Goal: Task Accomplishment & Management: Manage account settings

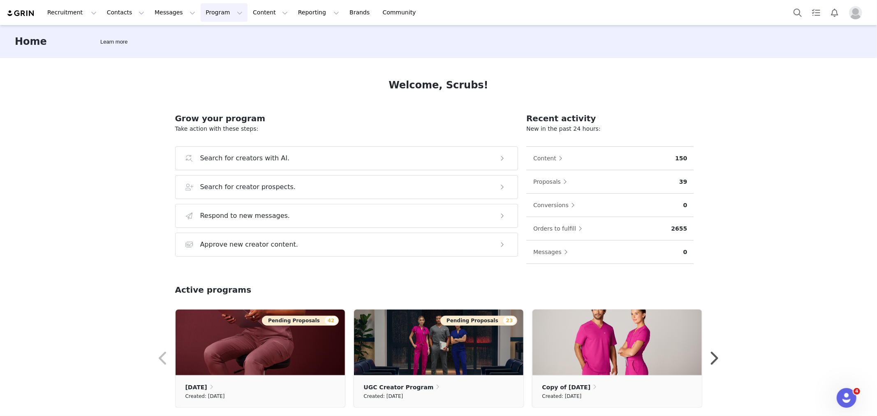
click at [216, 7] on button "Program Program" at bounding box center [224, 12] width 47 height 18
click at [206, 38] on p "Activations" at bounding box center [203, 36] width 32 height 9
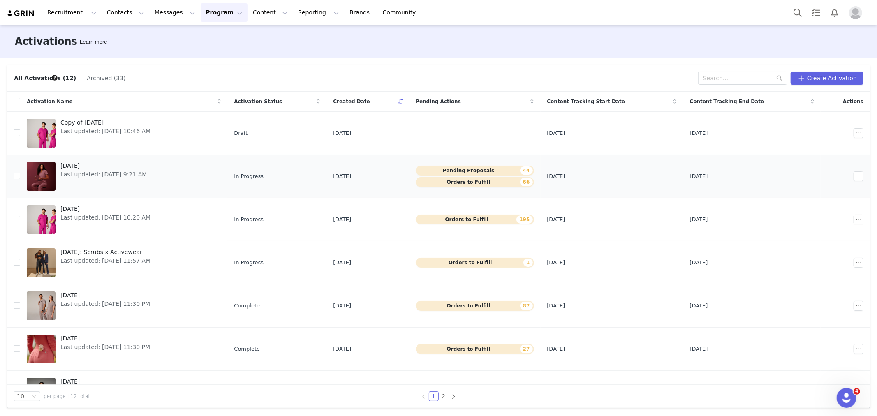
click at [129, 166] on span "[DATE]" at bounding box center [103, 166] width 86 height 9
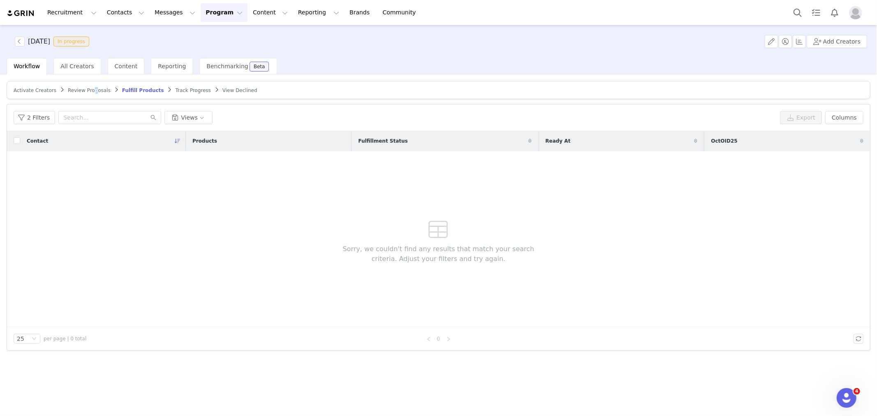
click at [87, 91] on span "Review Proposals" at bounding box center [89, 91] width 43 height 6
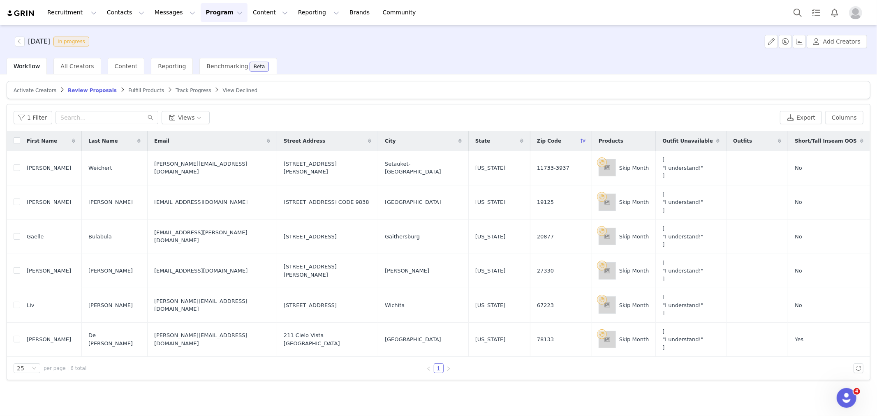
click at [270, 91] on article "Activate Creators Review Proposals Fulfill Products Track Progress View Declined" at bounding box center [439, 90] width 864 height 18
click at [191, 120] on button "Views" at bounding box center [186, 117] width 48 height 13
click at [201, 169] on button "SKIP MONTH (TAG FOR NEXT MONTH)" at bounding box center [205, 167] width 83 height 13
click at [18, 143] on input "checkbox" at bounding box center [17, 140] width 7 height 7
checkbox input "true"
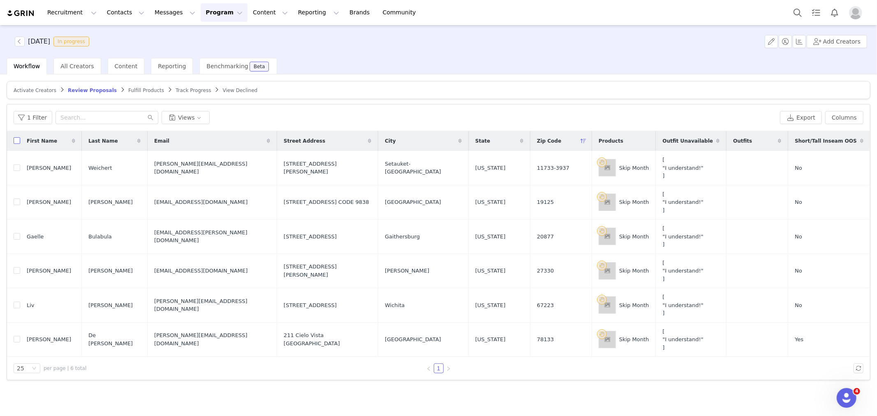
checkbox input "true"
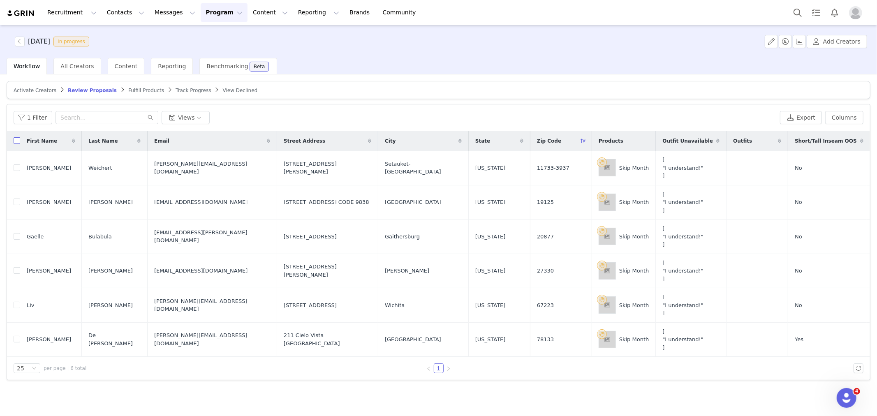
checkbox input "true"
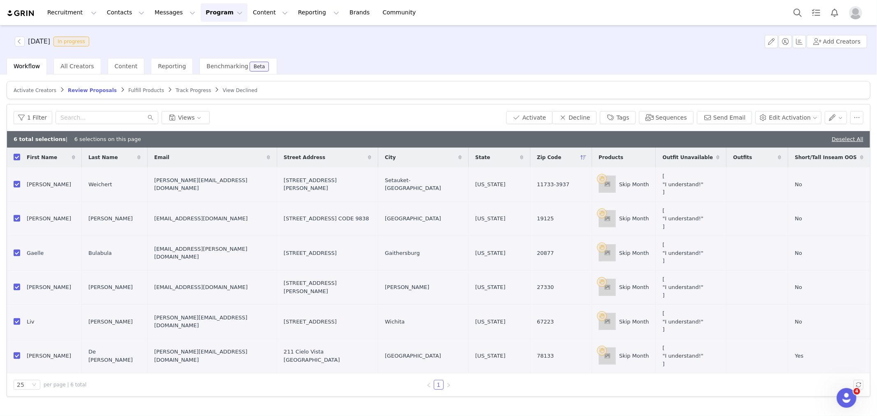
click at [642, 109] on div "1 Filter Views Activate Decline Tags Sequences Send Email Edit Activation" at bounding box center [438, 117] width 863 height 27
click at [635, 113] on button "Tags" at bounding box center [618, 117] width 36 height 13
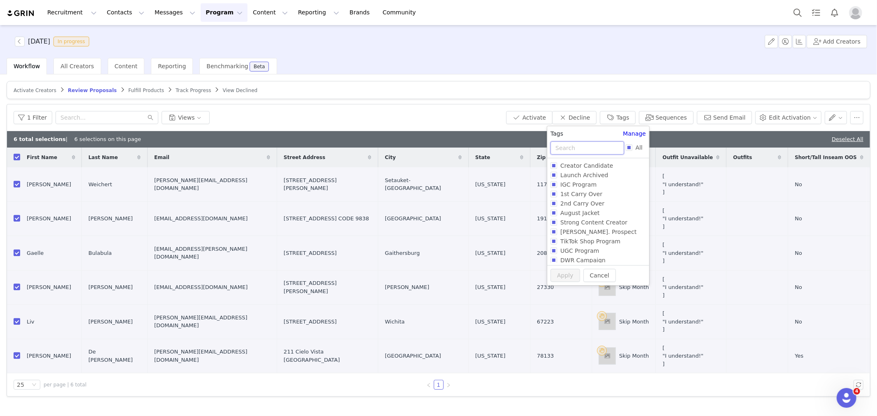
drag, startPoint x: 589, startPoint y: 151, endPoint x: 570, endPoint y: 159, distance: 21.2
click at [589, 151] on input "text" at bounding box center [587, 147] width 74 height 13
type input "oct"
click at [570, 173] on span "Skip Oct" at bounding box center [572, 175] width 30 height 7
click at [557, 173] on input "Skip Oct" at bounding box center [553, 175] width 7 height 7
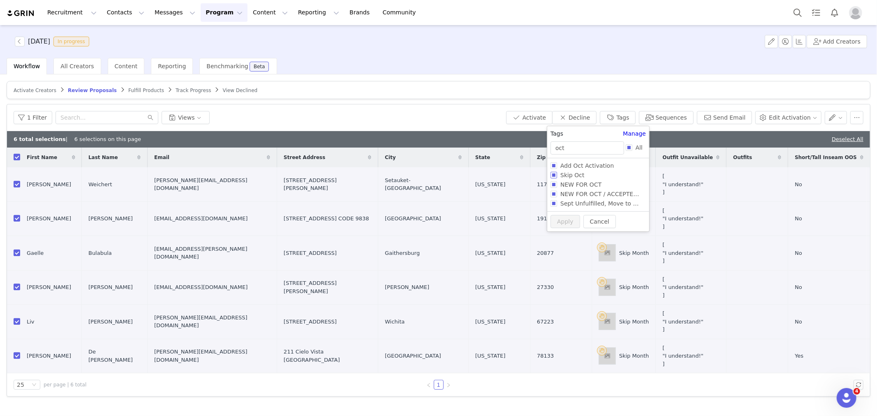
checkbox input "true"
drag, startPoint x: 584, startPoint y: 153, endPoint x: 512, endPoint y: 157, distance: 72.5
click at [512, 156] on body "Recruitment Recruitment Creator Search Curated Lists Landing Pages Web Extensio…" at bounding box center [438, 208] width 877 height 416
type input "nov"
click at [574, 167] on span "Add Nov Activation" at bounding box center [587, 165] width 61 height 7
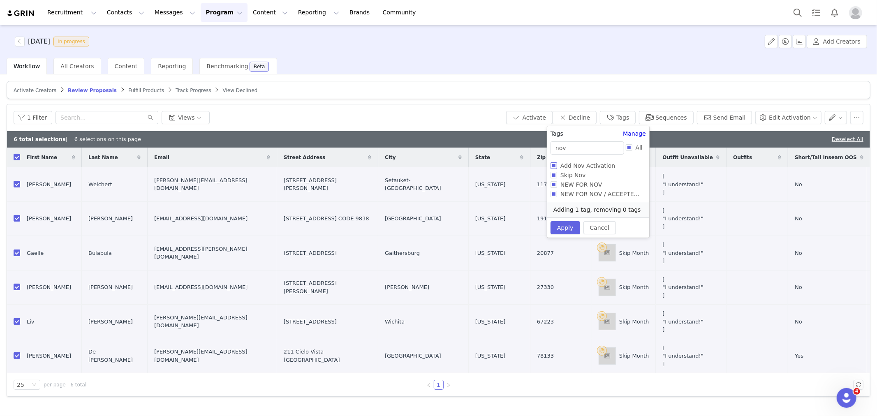
click at [557, 167] on input "Add Nov Activation" at bounding box center [553, 165] width 7 height 7
checkbox input "true"
click at [558, 230] on button "Apply" at bounding box center [565, 236] width 30 height 13
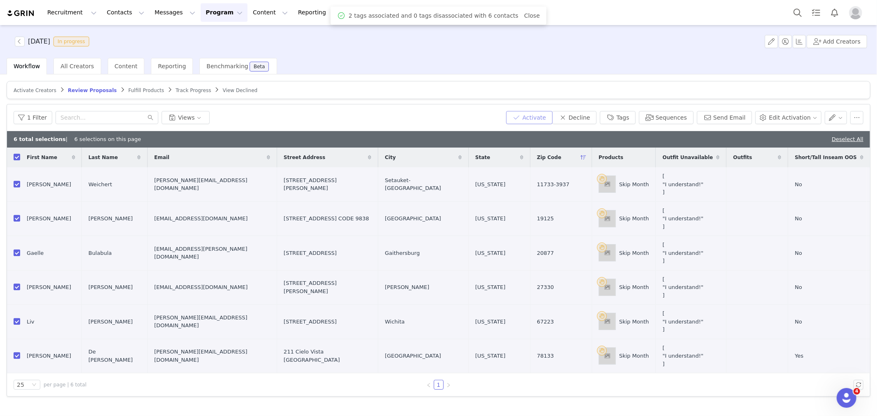
click at [548, 113] on button "Activate" at bounding box center [529, 117] width 46 height 13
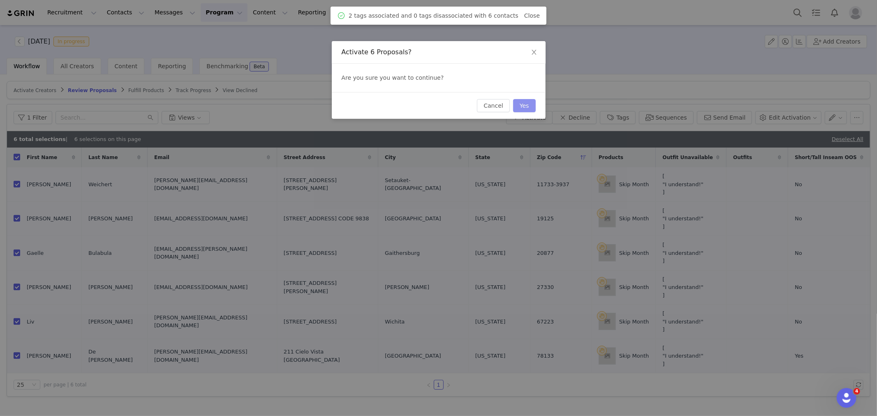
click at [528, 105] on button "Yes" at bounding box center [524, 105] width 23 height 13
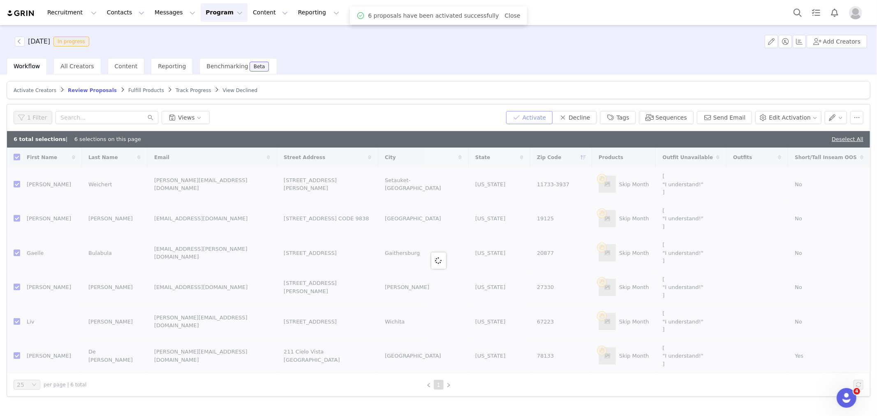
checkbox input "false"
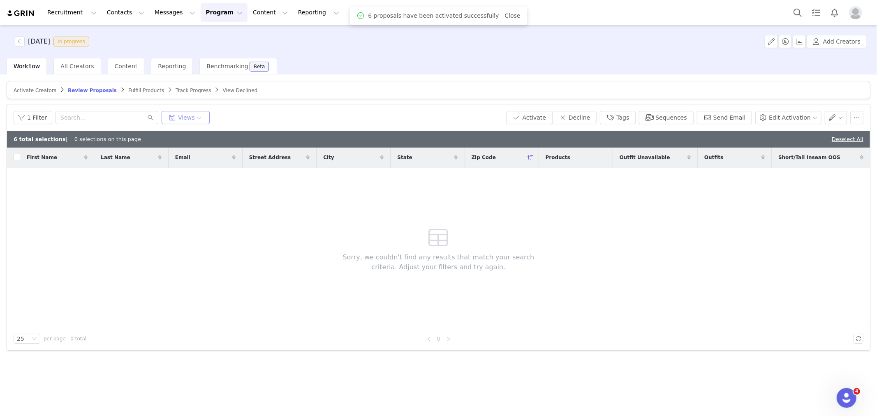
click at [193, 114] on button "Views" at bounding box center [186, 117] width 48 height 13
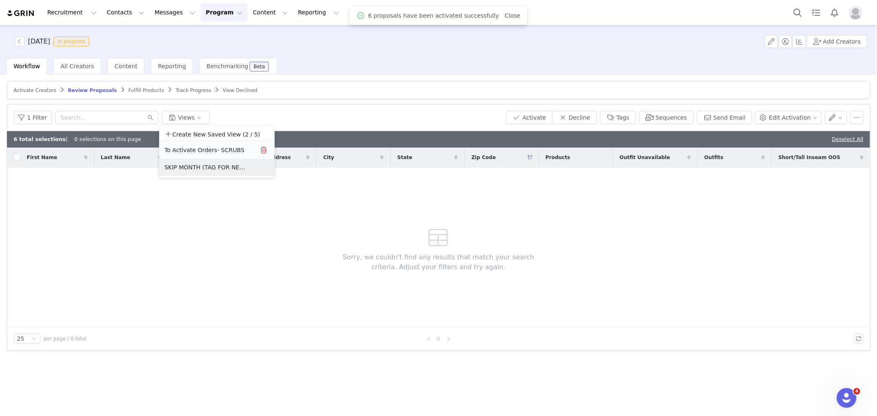
click at [215, 152] on button "To Activate Orders- SCRUBS" at bounding box center [205, 149] width 83 height 13
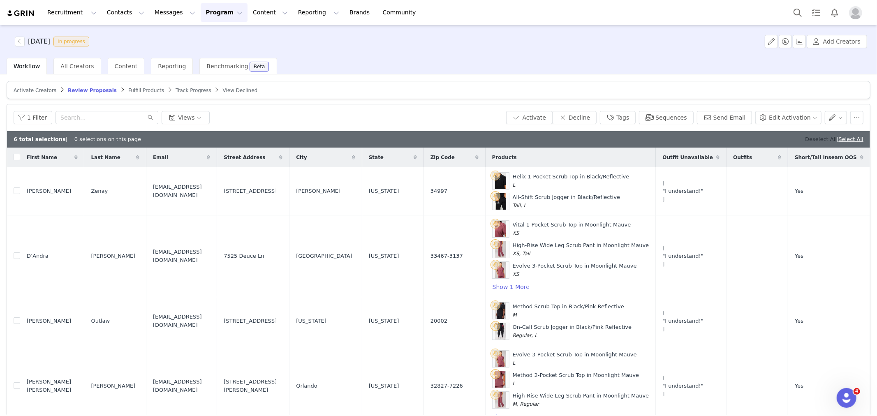
click at [789, 139] on link "Deselect All" at bounding box center [821, 139] width 32 height 6
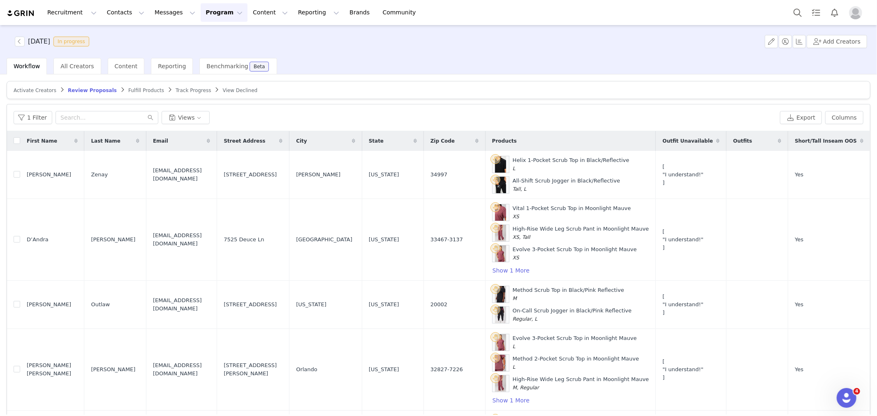
click at [128, 88] on span "Fulfill Products" at bounding box center [146, 91] width 36 height 6
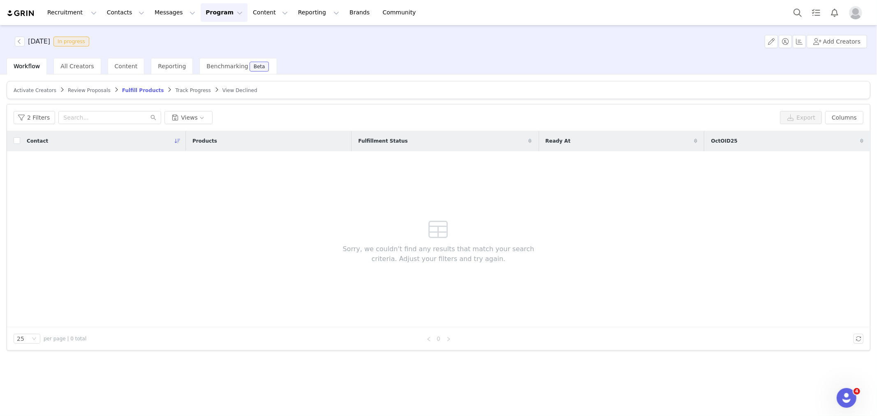
click at [88, 91] on span "Review Proposals" at bounding box center [89, 91] width 43 height 6
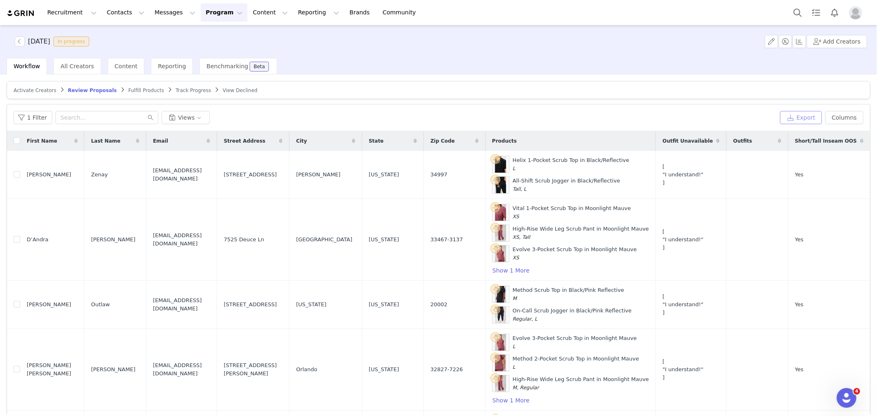
click at [789, 116] on button "Export" at bounding box center [801, 117] width 42 height 13
click at [16, 140] on input "checkbox" at bounding box center [17, 140] width 7 height 7
checkbox input "true"
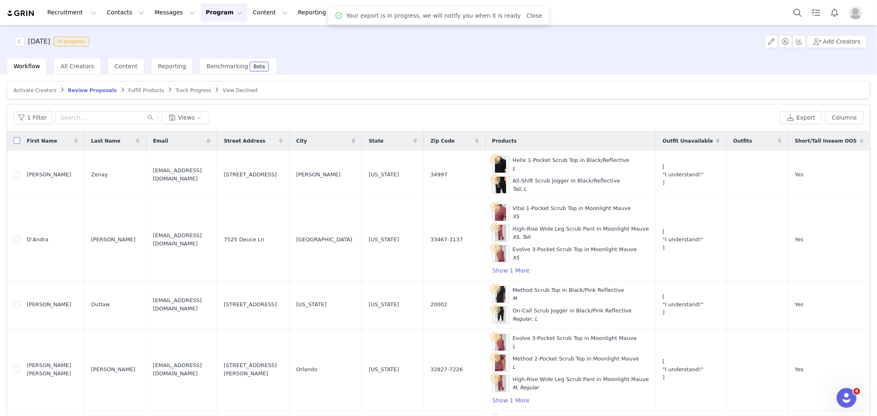
checkbox input "true"
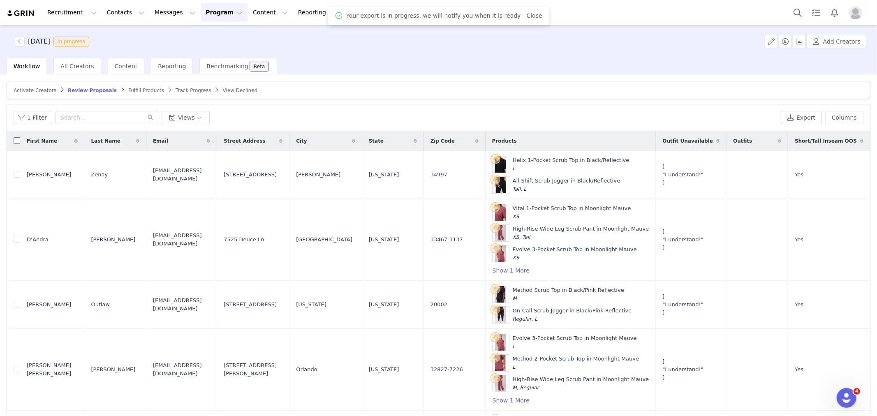
checkbox input "true"
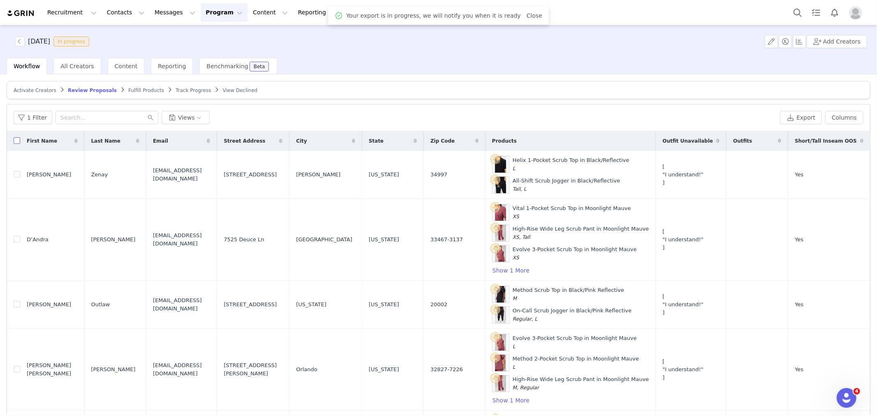
checkbox input "true"
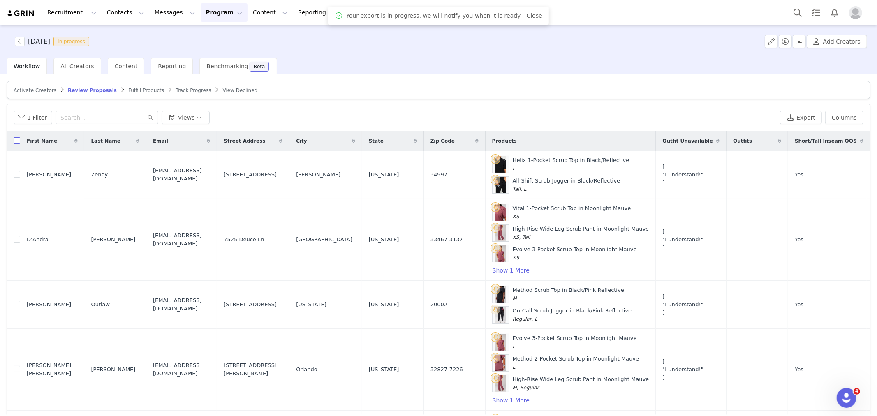
checkbox input "true"
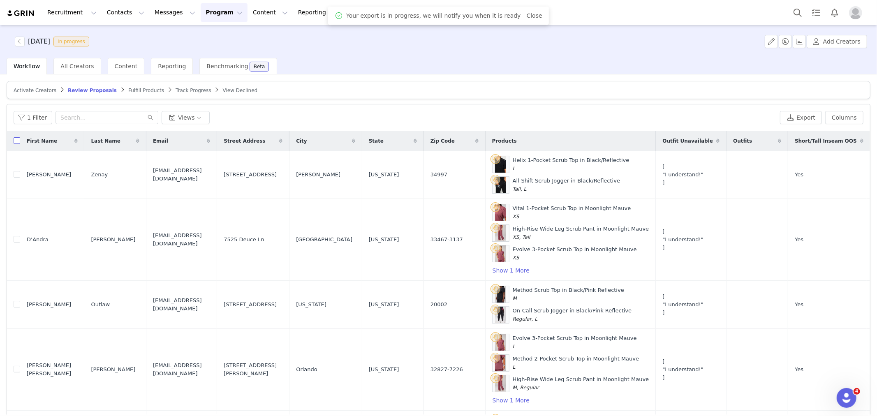
checkbox input "true"
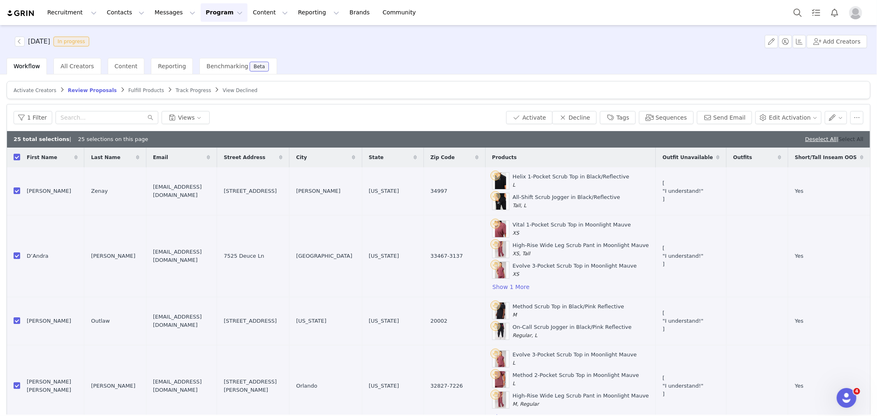
click at [789, 142] on link "Select All" at bounding box center [851, 139] width 25 height 6
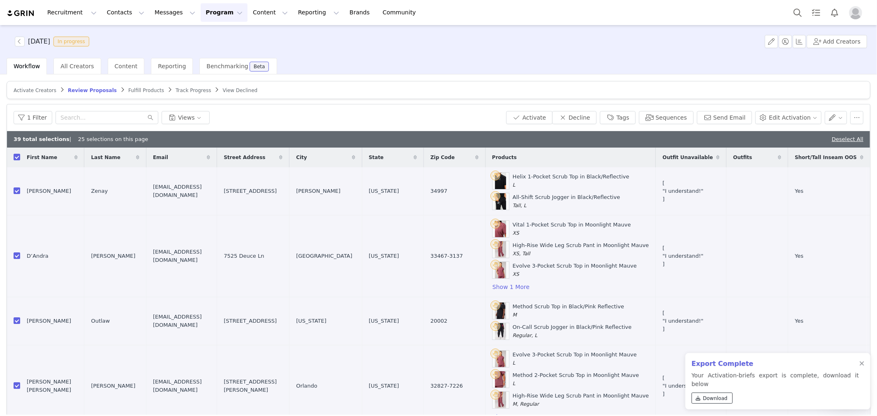
click at [718, 374] on span "Download" at bounding box center [715, 398] width 25 height 7
click at [532, 117] on button "Activate" at bounding box center [529, 117] width 46 height 13
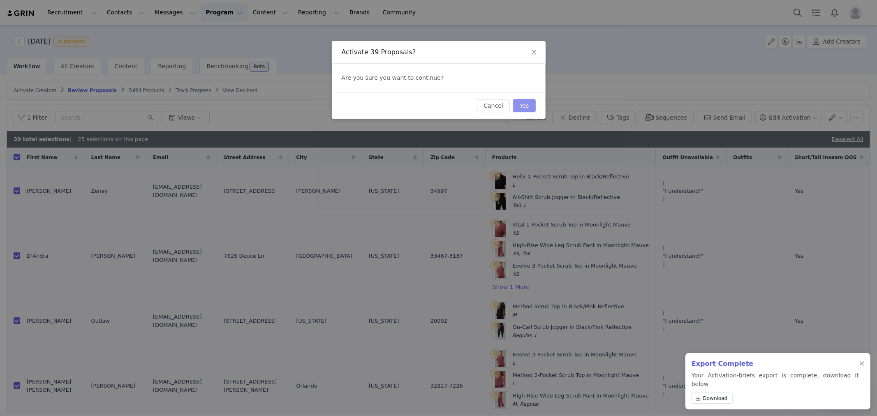
click at [529, 104] on button "Yes" at bounding box center [524, 105] width 23 height 13
